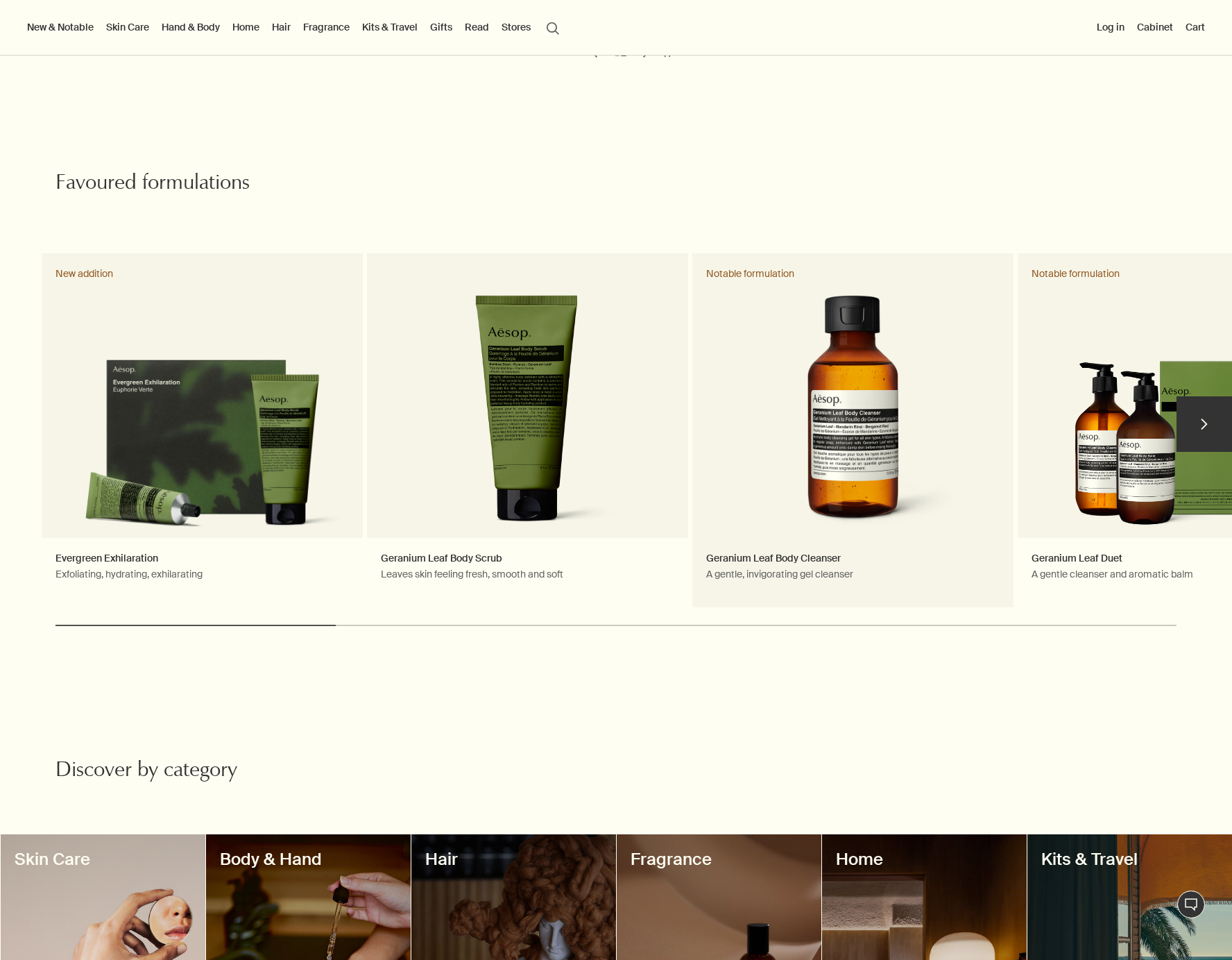
click at [870, 379] on link "Geranium Leaf Body Cleanser A gentle, invigorating gel cleanser Notable formula…" at bounding box center [852, 430] width 321 height 354
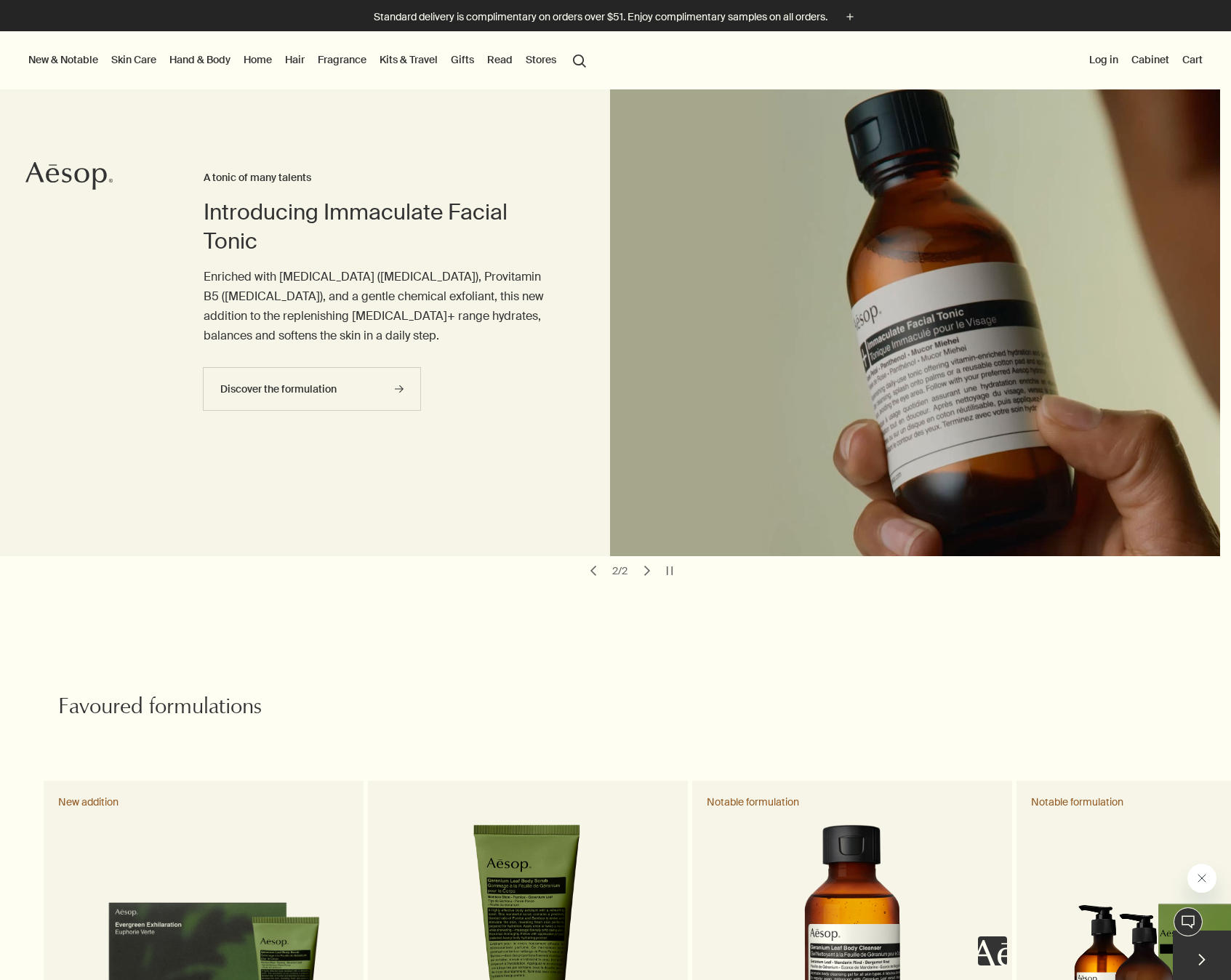
scroll to position [485, 0]
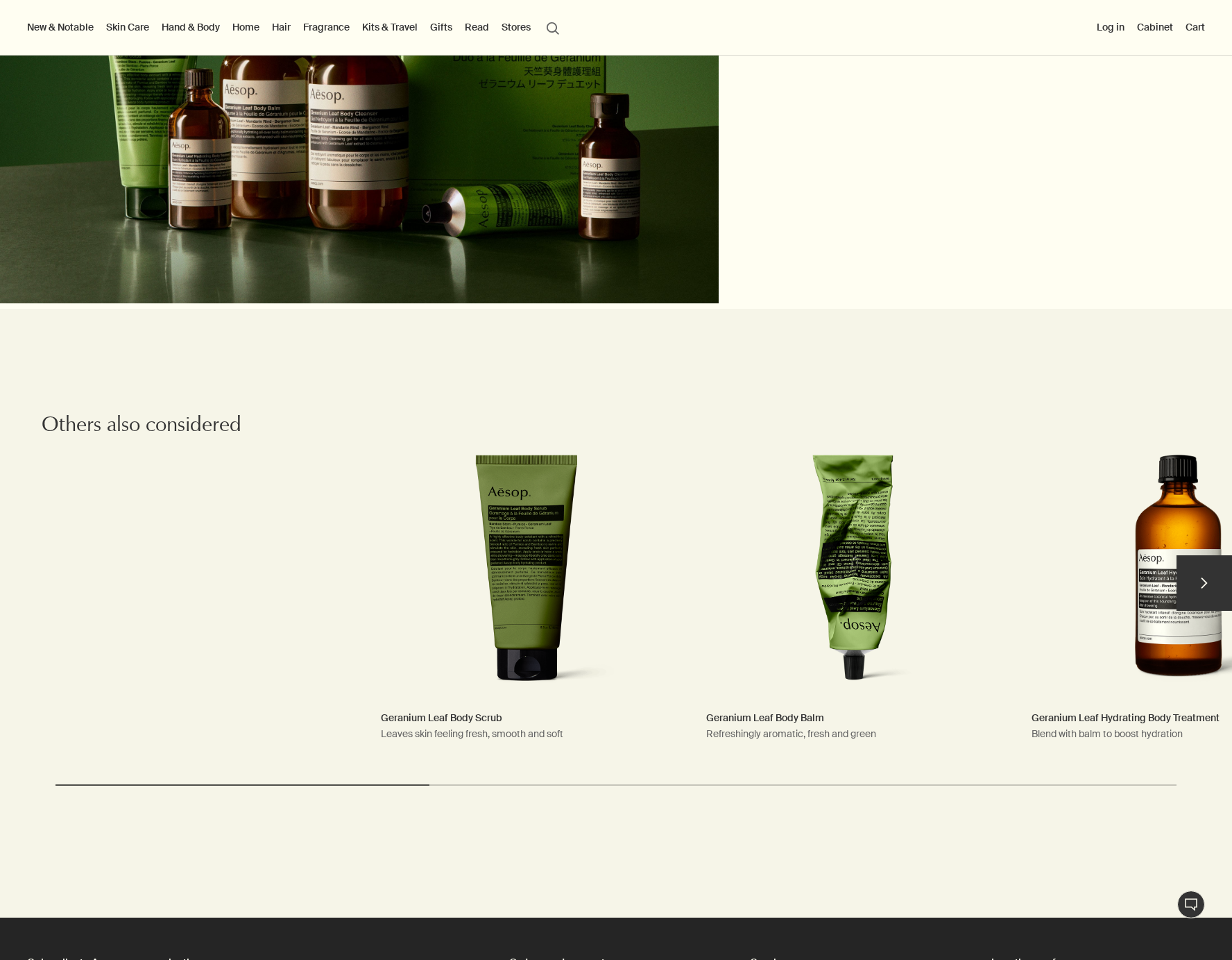
scroll to position [3240, 0]
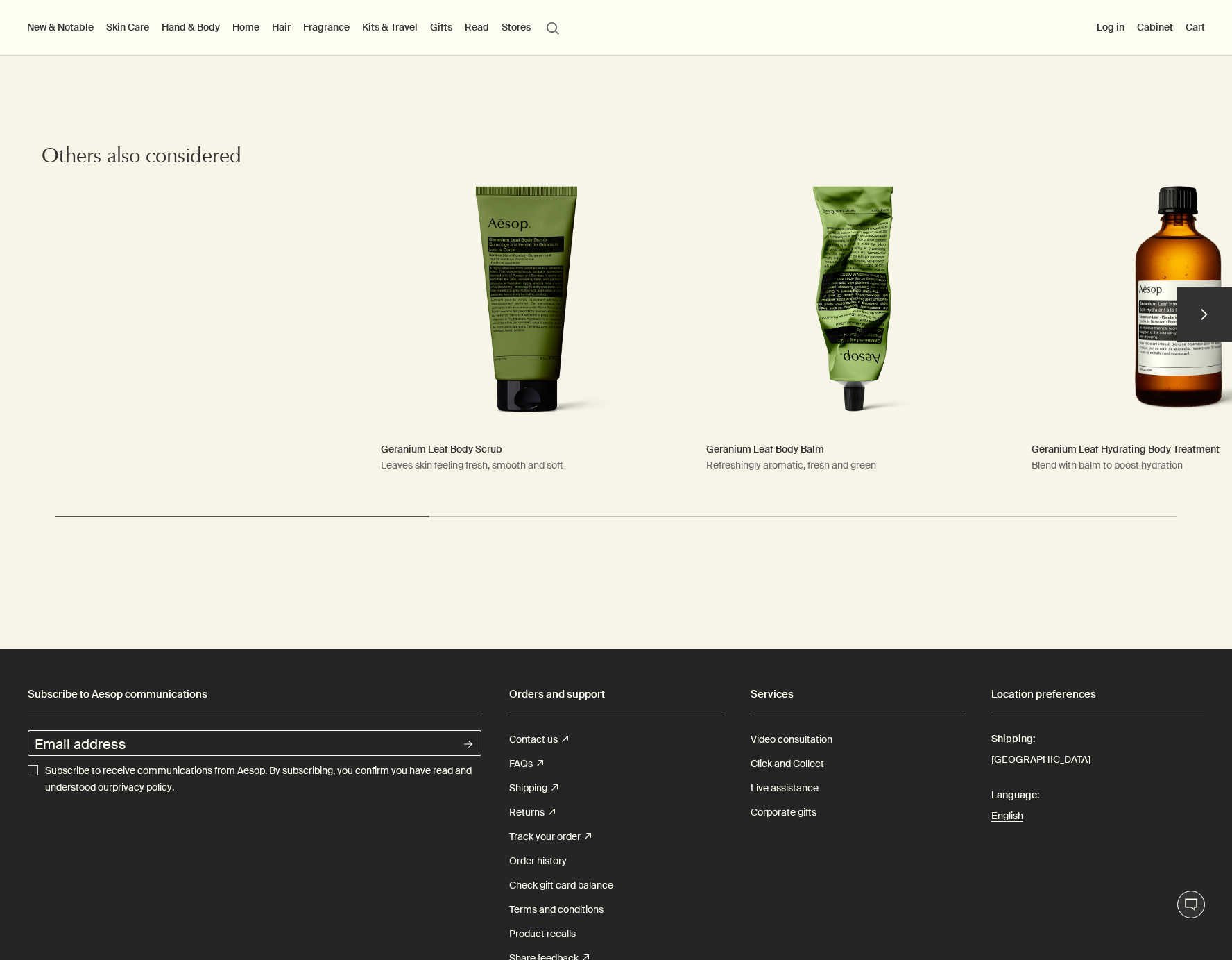
click at [843, 264] on link "Geranium Leaf Body Balm Refreshingly aromatic, fresh and green" at bounding box center [852, 321] width 321 height 354
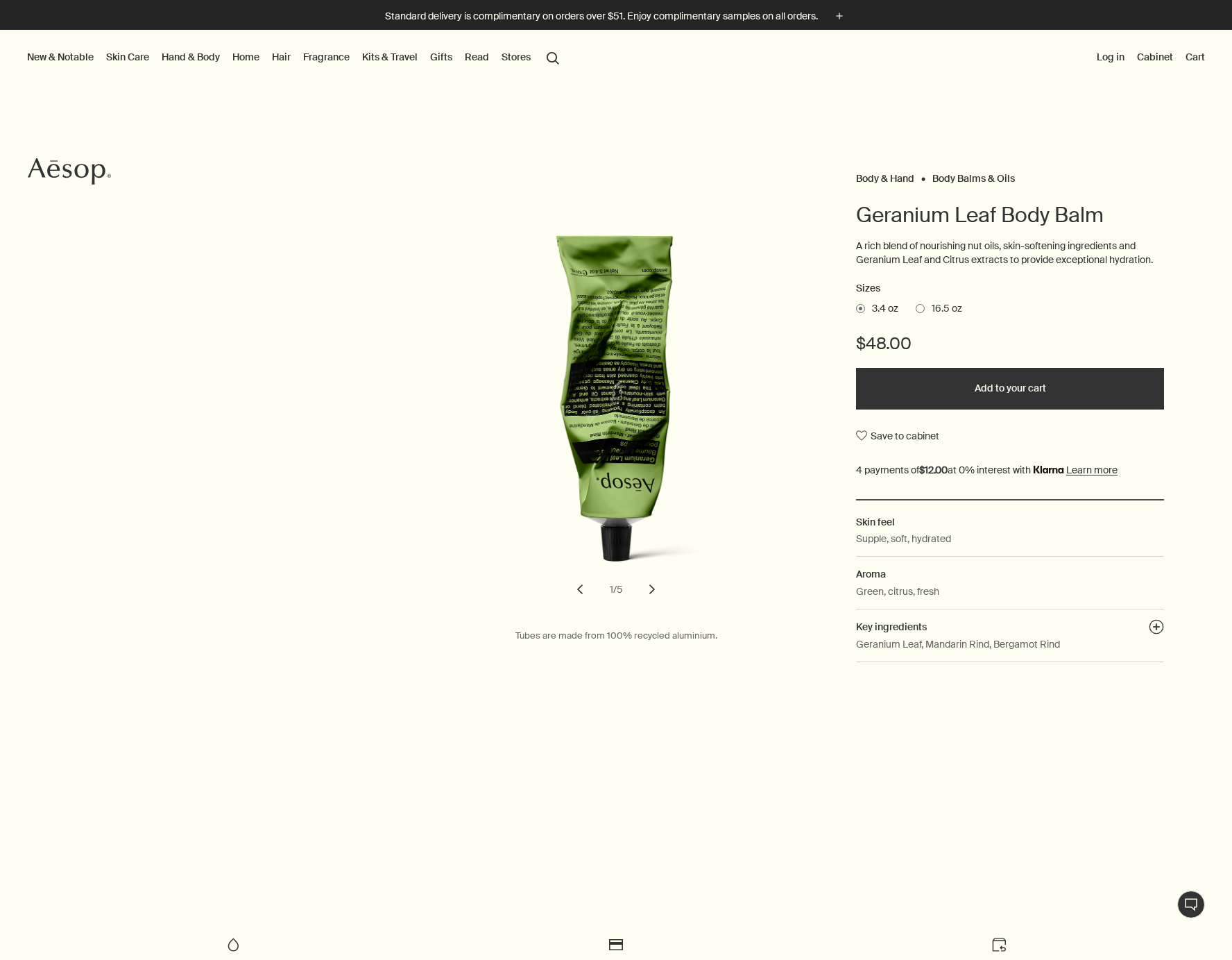
click at [644, 586] on button "chevron" at bounding box center [652, 590] width 31 height 31
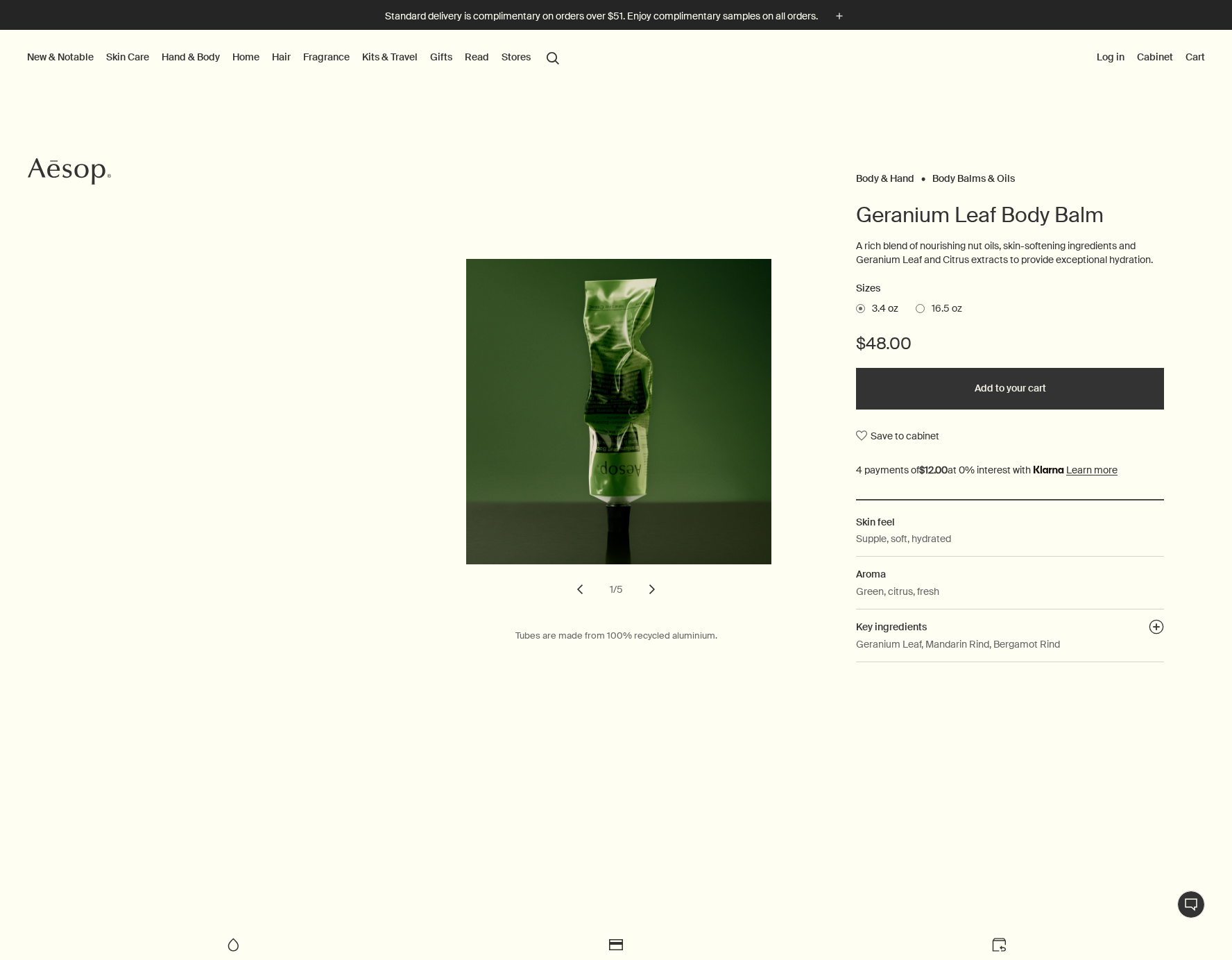
click at [644, 586] on button "chevron" at bounding box center [652, 590] width 31 height 31
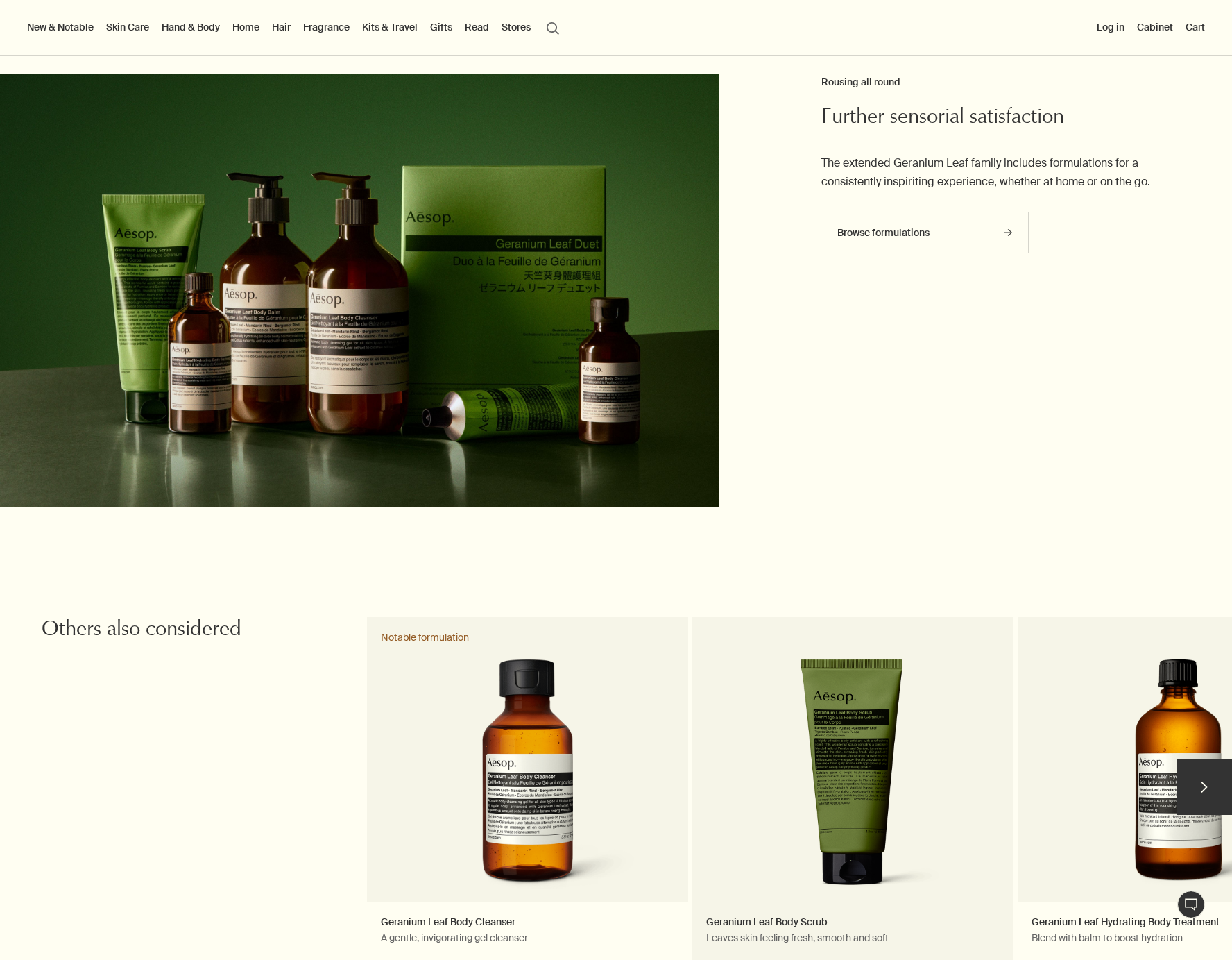
scroll to position [2810, 0]
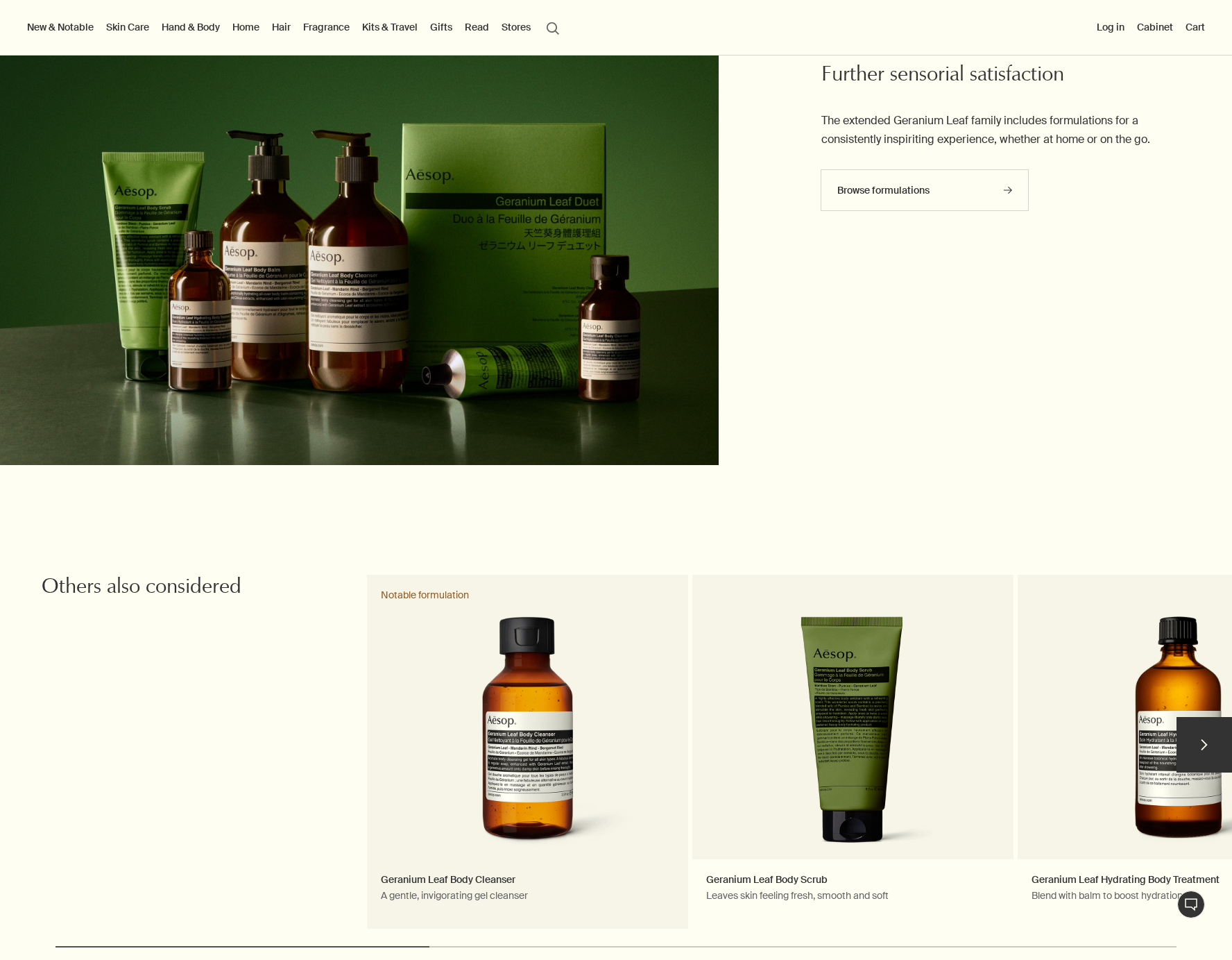
click at [532, 662] on link "Geranium Leaf Body Cleanser A gentle, invigorating gel cleanser Notable formula…" at bounding box center [527, 751] width 321 height 354
